Goal: Information Seeking & Learning: Learn about a topic

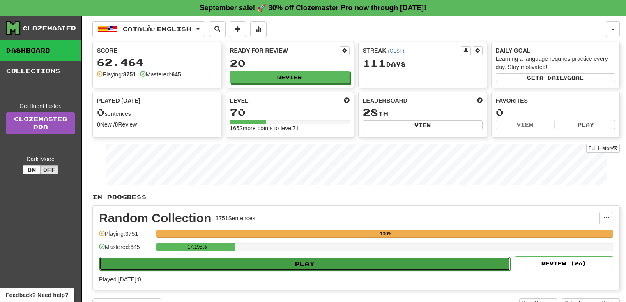
click at [261, 257] on button "Play" at bounding box center [304, 264] width 411 height 14
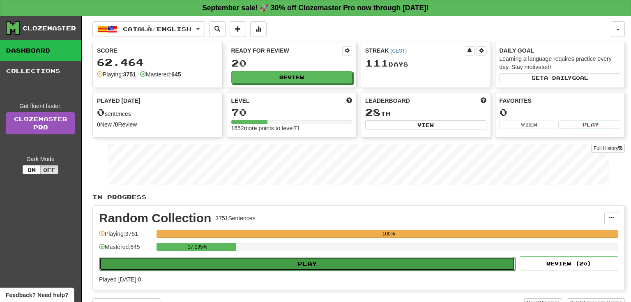
select select "**"
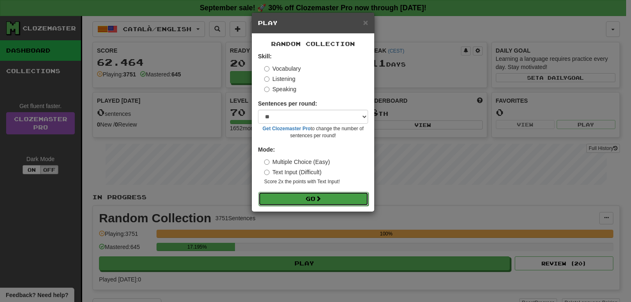
click at [327, 200] on button "Go" at bounding box center [313, 199] width 110 height 14
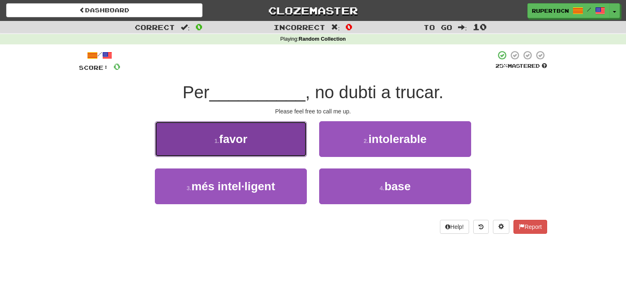
click at [258, 145] on button "1 . favor" at bounding box center [231, 139] width 152 height 36
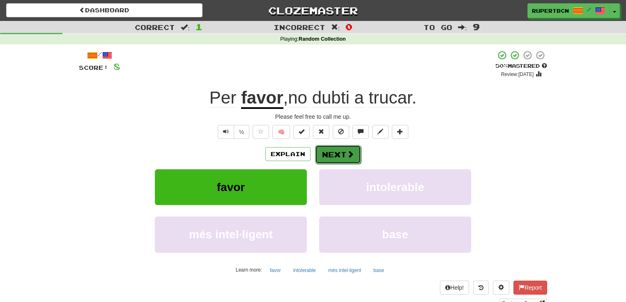
click at [339, 158] on button "Next" at bounding box center [338, 154] width 46 height 19
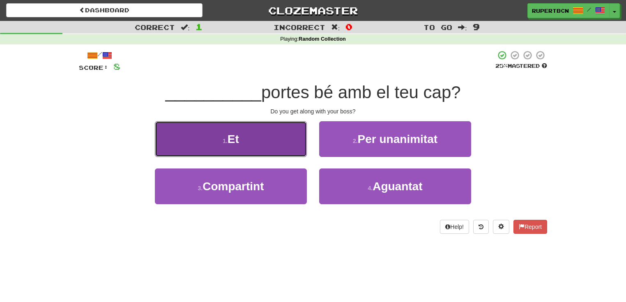
click at [281, 147] on button "1 . Et" at bounding box center [231, 139] width 152 height 36
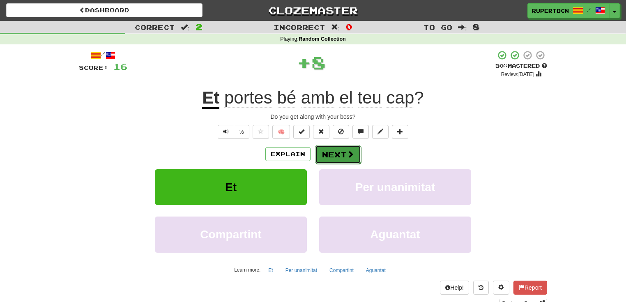
click at [340, 147] on button "Next" at bounding box center [338, 154] width 46 height 19
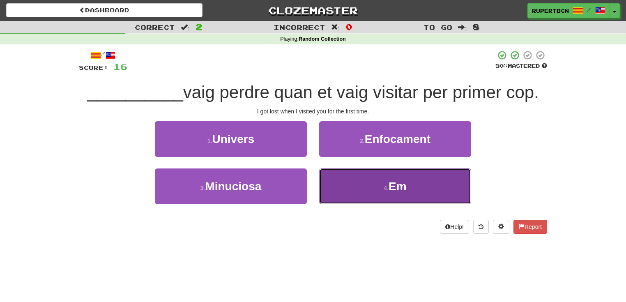
click at [383, 184] on button "4 . Em" at bounding box center [395, 186] width 152 height 36
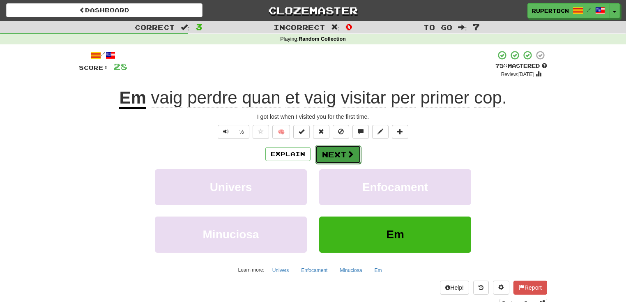
click at [352, 150] on span at bounding box center [350, 153] width 7 height 7
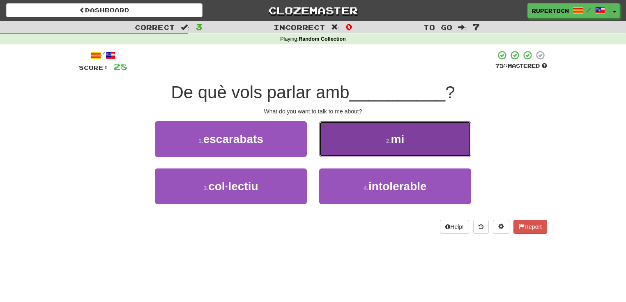
click at [375, 141] on button "2 . mi" at bounding box center [395, 139] width 152 height 36
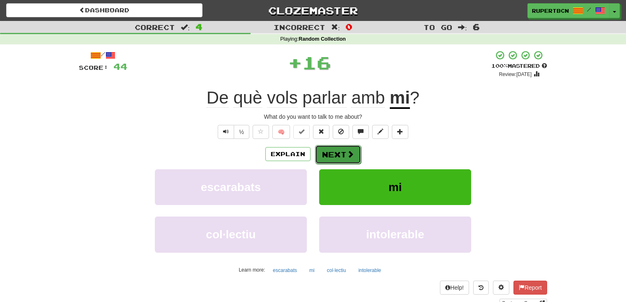
click at [342, 151] on button "Next" at bounding box center [338, 154] width 46 height 19
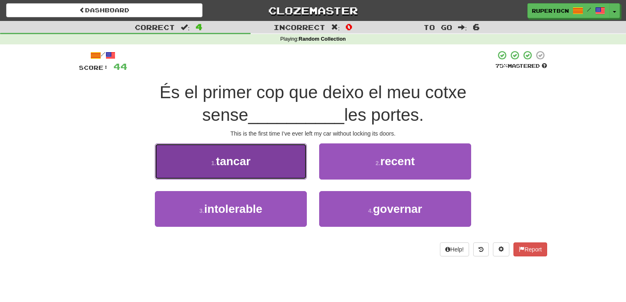
click at [273, 159] on button "1 . tancar" at bounding box center [231, 161] width 152 height 36
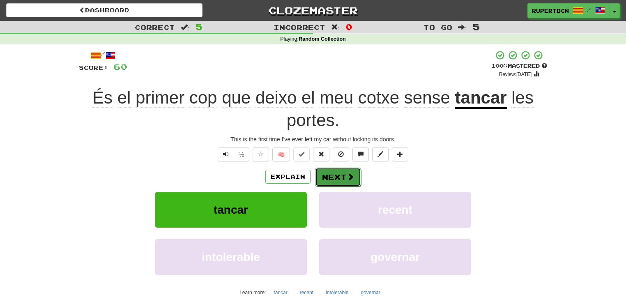
click at [334, 173] on button "Next" at bounding box center [338, 177] width 46 height 19
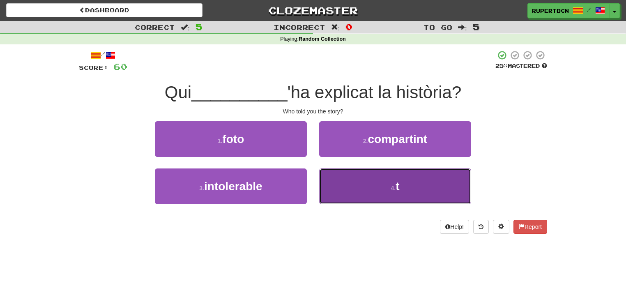
click at [388, 183] on button "4 . t" at bounding box center [395, 186] width 152 height 36
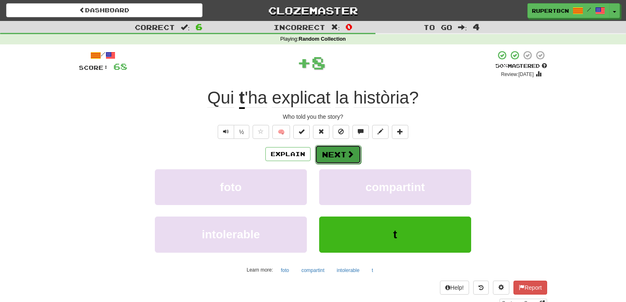
click at [343, 150] on button "Next" at bounding box center [338, 154] width 46 height 19
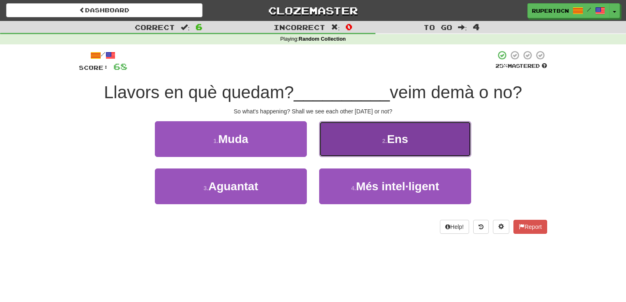
click at [375, 146] on button "2 . Ens" at bounding box center [395, 139] width 152 height 36
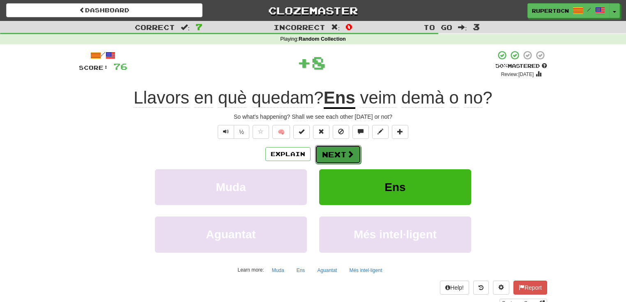
click at [343, 150] on button "Next" at bounding box center [338, 154] width 46 height 19
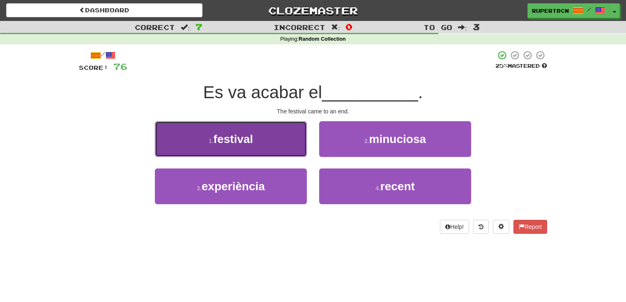
click at [281, 149] on button "1 . festival" at bounding box center [231, 139] width 152 height 36
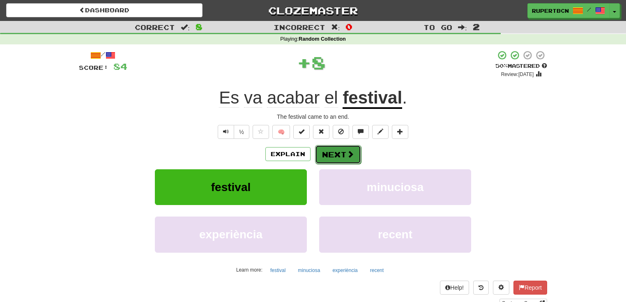
click at [335, 152] on button "Next" at bounding box center [338, 154] width 46 height 19
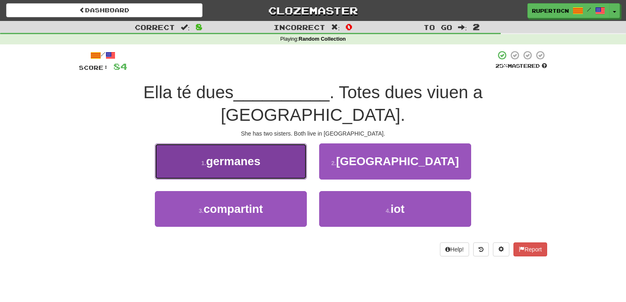
click at [267, 148] on button "1 . germanes" at bounding box center [231, 161] width 152 height 36
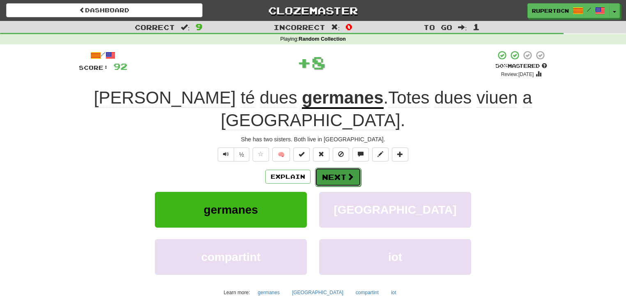
click at [335, 168] on button "Next" at bounding box center [338, 177] width 46 height 19
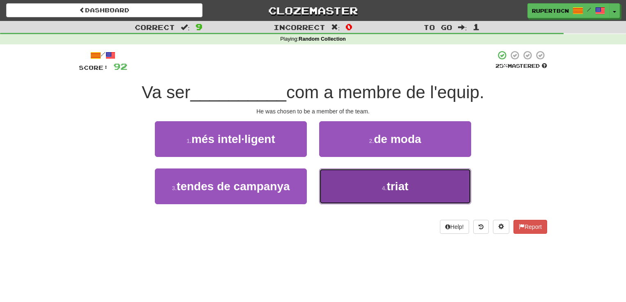
click at [376, 186] on button "4 . triat" at bounding box center [395, 186] width 152 height 36
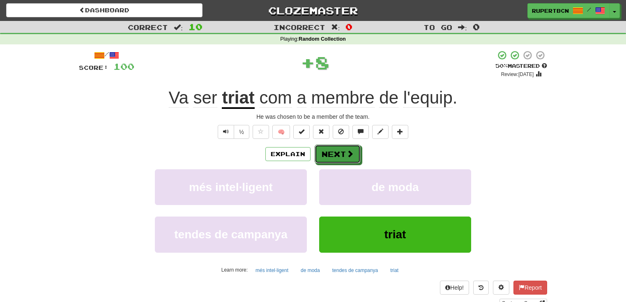
click at [351, 153] on span at bounding box center [349, 153] width 7 height 7
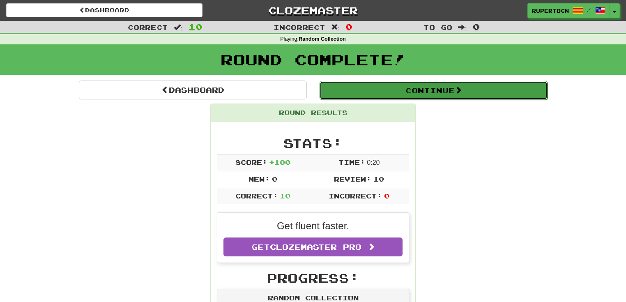
click at [420, 91] on button "Continue" at bounding box center [434, 90] width 228 height 19
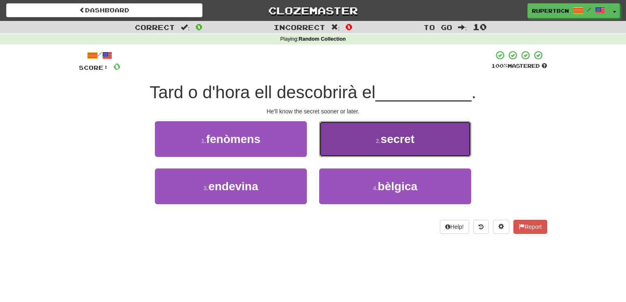
click at [389, 145] on span "secret" at bounding box center [398, 139] width 34 height 13
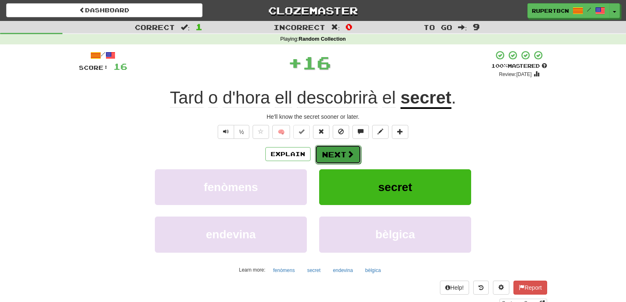
click at [351, 154] on span at bounding box center [350, 153] width 7 height 7
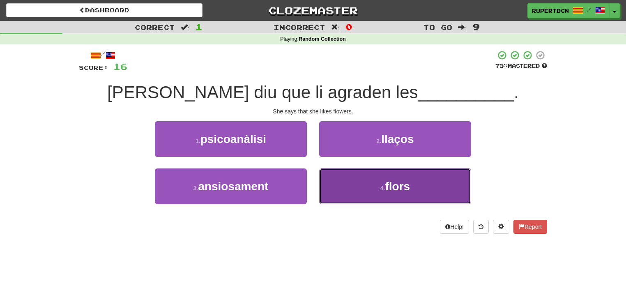
click at [391, 189] on span "flors" at bounding box center [397, 186] width 25 height 13
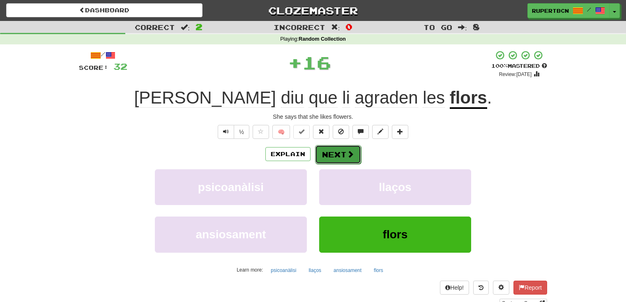
click at [339, 155] on button "Next" at bounding box center [338, 154] width 46 height 19
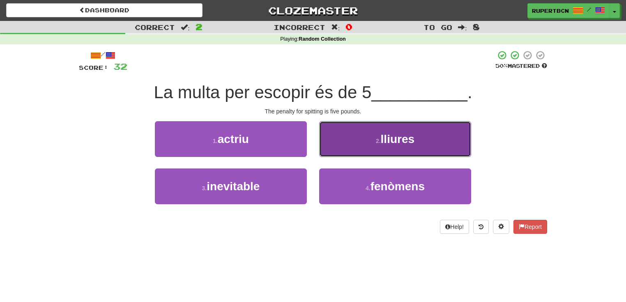
click at [385, 142] on span "lliures" at bounding box center [398, 139] width 34 height 13
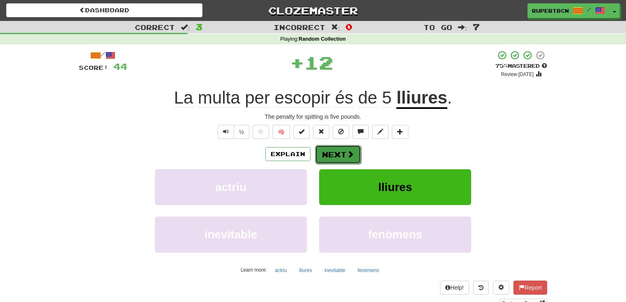
click at [347, 150] on span at bounding box center [350, 153] width 7 height 7
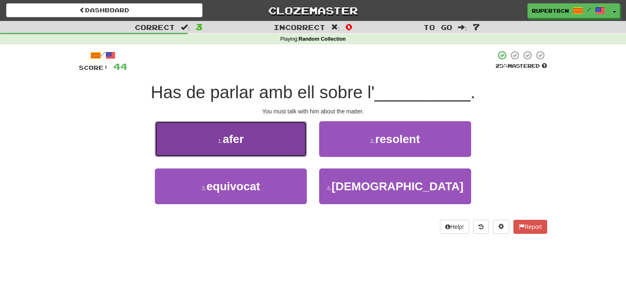
click at [289, 145] on button "1 . afer" at bounding box center [231, 139] width 152 height 36
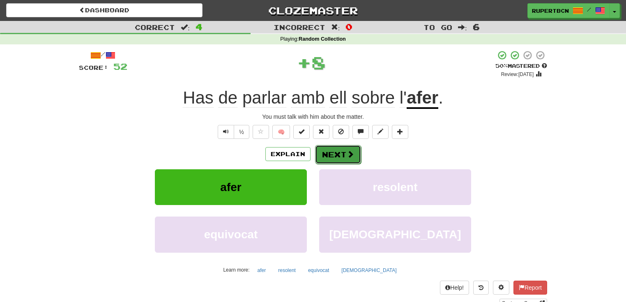
click at [325, 155] on button "Next" at bounding box center [338, 154] width 46 height 19
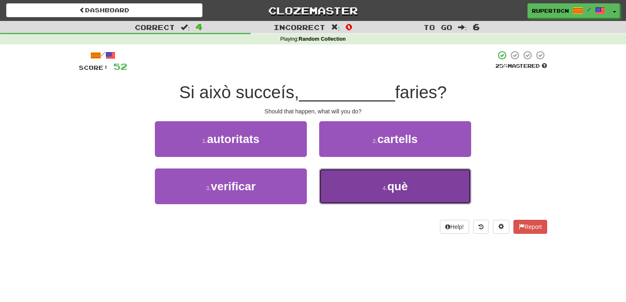
click at [366, 186] on button "4 . què" at bounding box center [395, 186] width 152 height 36
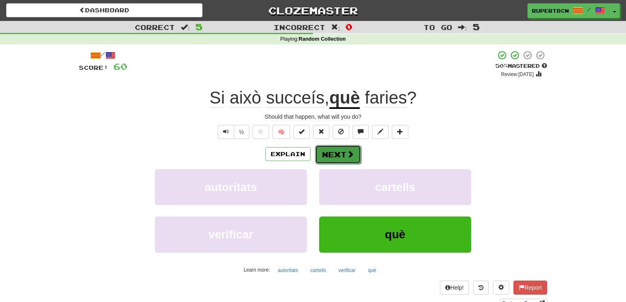
click at [336, 154] on button "Next" at bounding box center [338, 154] width 46 height 19
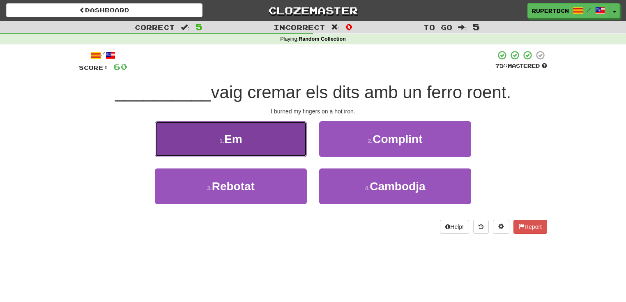
click at [297, 148] on button "1 . Em" at bounding box center [231, 139] width 152 height 36
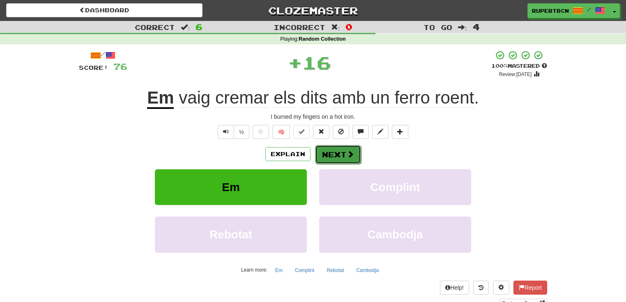
click at [345, 153] on button "Next" at bounding box center [338, 154] width 46 height 19
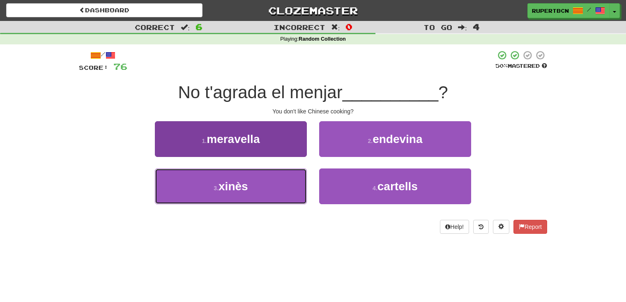
click at [280, 180] on button "3 . xinès" at bounding box center [231, 186] width 152 height 36
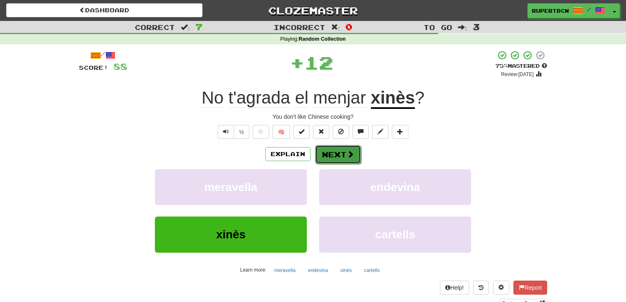
click at [338, 152] on button "Next" at bounding box center [338, 154] width 46 height 19
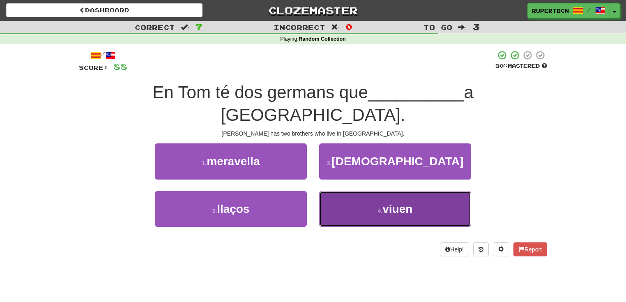
click at [358, 191] on button "4 . viuen" at bounding box center [395, 209] width 152 height 36
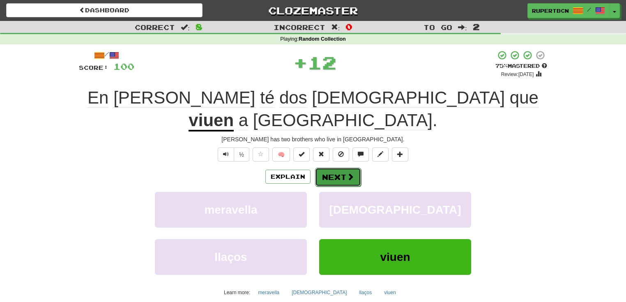
click at [350, 173] on span at bounding box center [350, 176] width 7 height 7
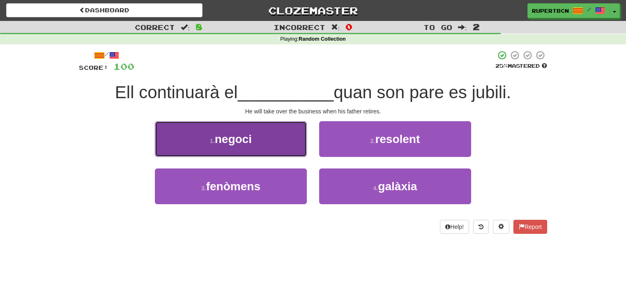
click at [282, 148] on button "1 . negoci" at bounding box center [231, 139] width 152 height 36
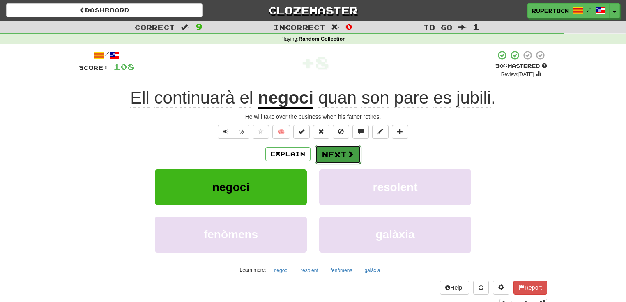
click at [336, 149] on button "Next" at bounding box center [338, 154] width 46 height 19
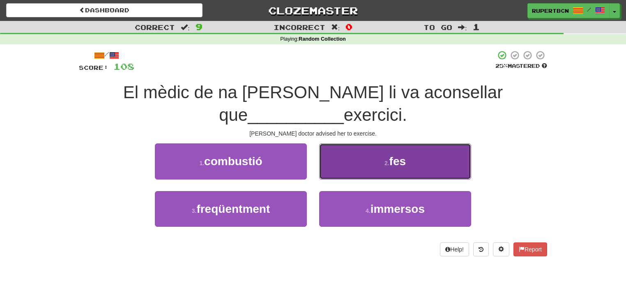
click at [373, 158] on button "2 . fes" at bounding box center [395, 161] width 152 height 36
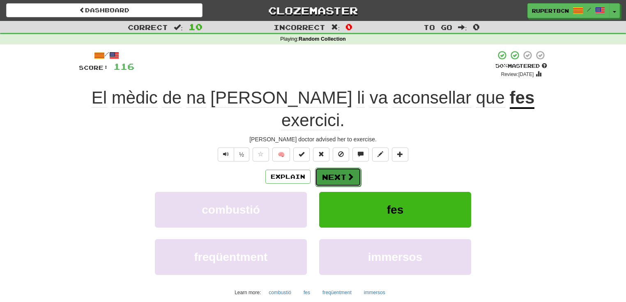
click at [342, 168] on button "Next" at bounding box center [338, 177] width 46 height 19
